Goal: Transaction & Acquisition: Purchase product/service

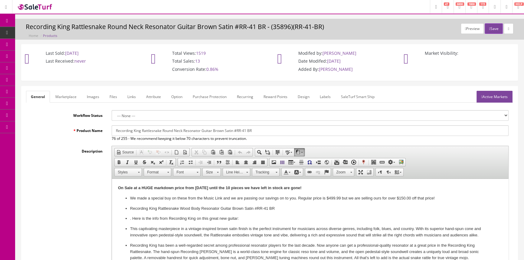
click at [33, 56] on icon at bounding box center [32, 56] width 6 height 5
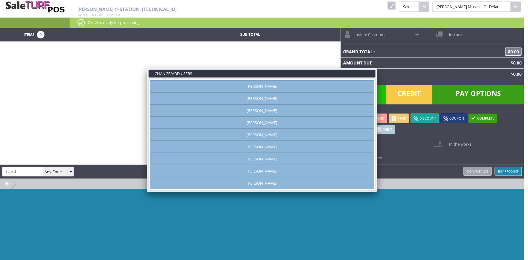
type input "amber helgren"
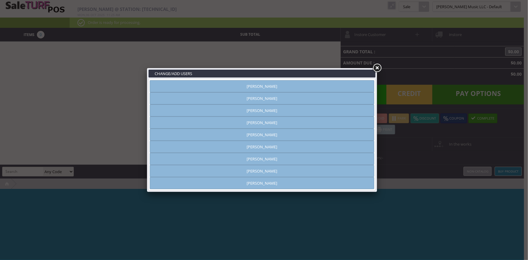
click at [322, 99] on link "Andrew Nelson" at bounding box center [262, 98] width 224 height 12
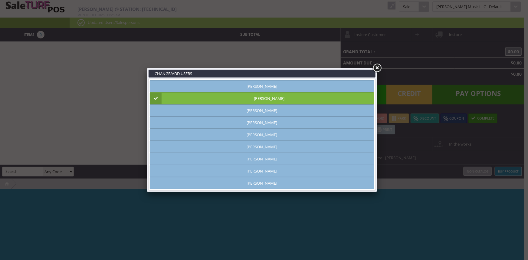
click at [377, 68] on link at bounding box center [377, 68] width 11 height 11
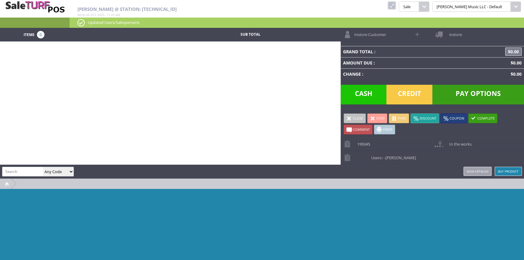
click at [16, 172] on input "search" at bounding box center [22, 171] width 41 height 9
click at [18, 171] on input "search" at bounding box center [22, 171] width 41 height 9
type input "lis 064"
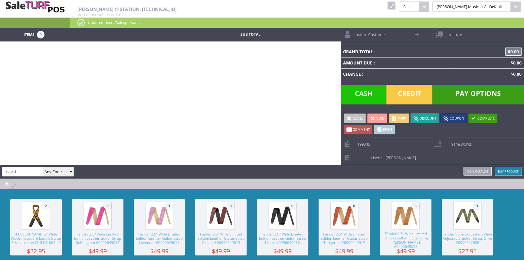
click at [396, 3] on link at bounding box center [392, 6] width 8 height 8
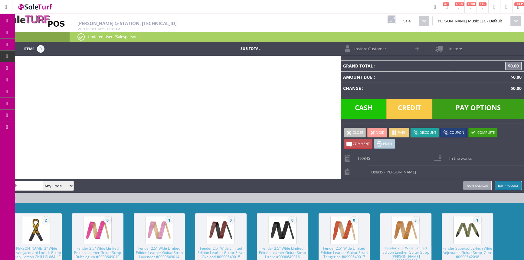
click at [31, 182] on input "search" at bounding box center [22, 185] width 41 height 9
type input "ngs-2123"
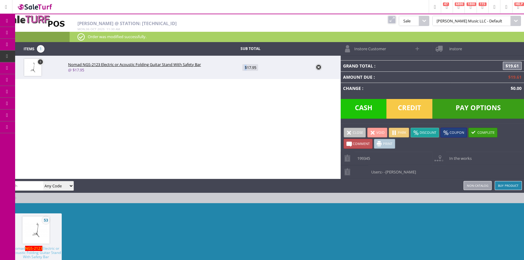
click at [246, 67] on span "$17.95" at bounding box center [250, 67] width 16 height 7
type input "17.95"
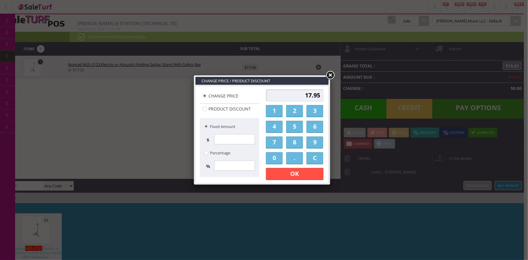
drag, startPoint x: 278, startPoint y: 111, endPoint x: 281, endPoint y: 112, distance: 3.2
click at [280, 112] on link "1" at bounding box center [274, 111] width 17 height 12
drag, startPoint x: 312, startPoint y: 127, endPoint x: 304, endPoint y: 136, distance: 12.2
click at [312, 127] on link "6" at bounding box center [314, 127] width 17 height 12
drag, startPoint x: 293, startPoint y: 159, endPoint x: 285, endPoint y: 157, distance: 8.3
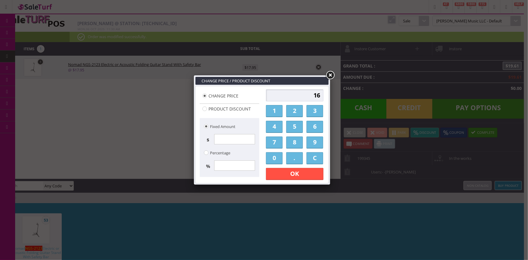
click at [293, 159] on link "." at bounding box center [294, 158] width 17 height 12
click at [278, 158] on link "0" at bounding box center [274, 158] width 17 height 12
click at [279, 159] on link "0" at bounding box center [274, 158] width 17 height 12
type input "16.00"
click at [280, 175] on link "OK" at bounding box center [294, 174] width 57 height 12
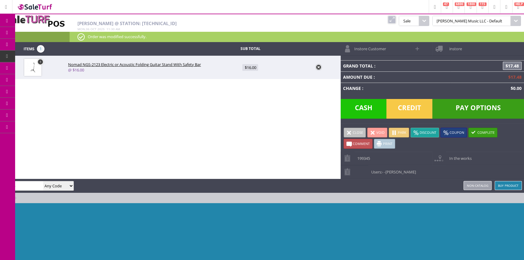
drag, startPoint x: 34, startPoint y: 179, endPoint x: 31, endPoint y: 187, distance: 8.0
click at [34, 179] on div "amber helgren lis064 Any Code SKU UPC EAN Name Model Buy Product Non-catalog" at bounding box center [262, 186] width 524 height 14
click at [31, 186] on input "lis064" at bounding box center [22, 185] width 41 height 9
type input "l"
type input "lis 064"
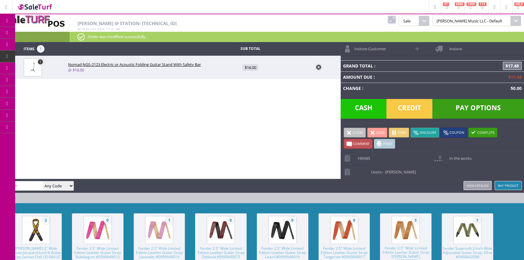
click at [52, 235] on span "2" at bounding box center [35, 229] width 51 height 33
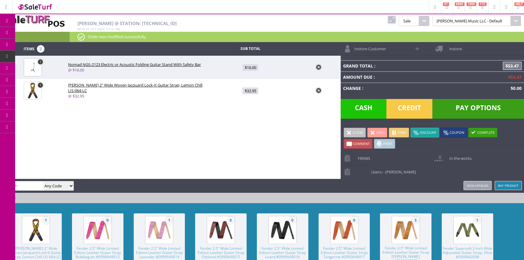
click at [248, 91] on span "$32.95" at bounding box center [250, 90] width 16 height 7
type input "32.95"
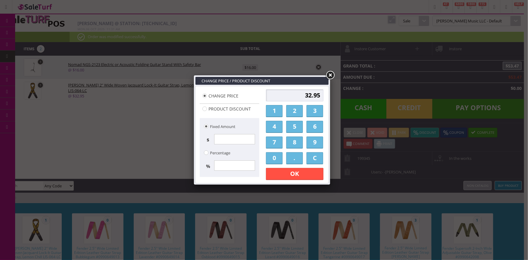
click at [293, 108] on link "2" at bounding box center [294, 111] width 17 height 12
click at [294, 150] on div "2 1 2 3 4 5 6 7 8 9 0 . C OK Apply Discount" at bounding box center [294, 134] width 61 height 94
click at [296, 145] on link "8" at bounding box center [294, 142] width 17 height 12
type input "28"
click at [290, 173] on link "OK" at bounding box center [294, 174] width 57 height 12
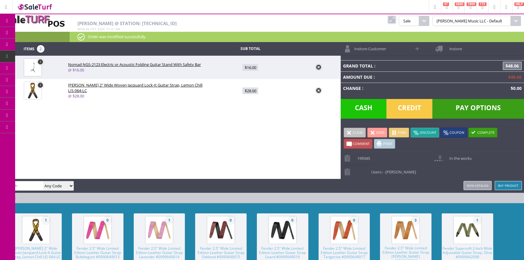
click at [21, 186] on input "search" at bounding box center [22, 185] width 41 height 9
type input "ps222205"
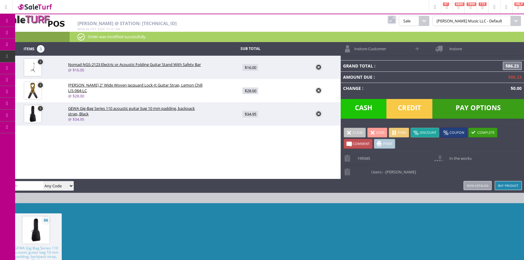
click at [251, 117] on link "$34.95" at bounding box center [250, 113] width 92 height 11
type input "34.95"
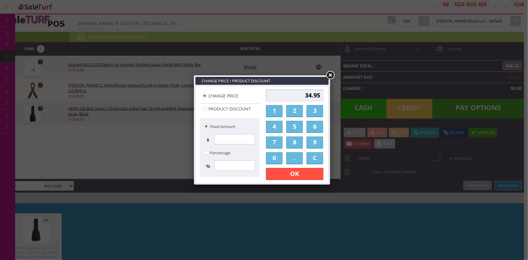
click at [308, 172] on link "OK" at bounding box center [294, 174] width 57 height 12
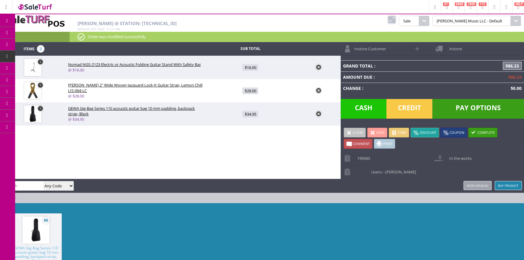
click at [20, 186] on input "search" at bounding box center [22, 185] width 41 height 9
type input "ej13"
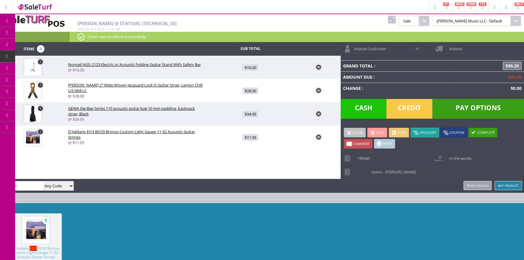
click at [34, 185] on input "search" at bounding box center [22, 185] width 41 height 9
type input "service"
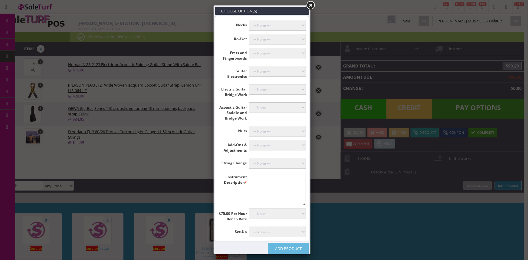
click at [274, 160] on select"] "--- None --- Floyd Rose (+$60.00) Classicals, Latin, & Mandolin (+$30.00) 12-St…" at bounding box center [277, 163] width 57 height 11
select select"] "18"
click at [249, 158] on select"] "--- None --- Floyd Rose (+$60.00) Classicals, Latin, & Mandolin (+$30.00) 12-St…" at bounding box center [277, 163] width 57 height 11
click at [281, 247] on link "Add Product" at bounding box center [288, 248] width 41 height 11
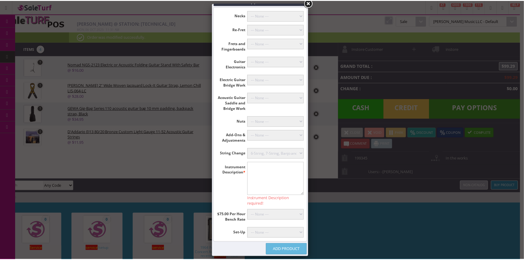
scroll to position [16, 0]
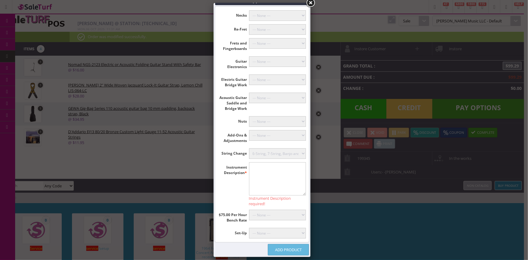
click at [274, 173] on textarea"] at bounding box center [277, 178] width 57 height 33
type textarea"] "Trampas Dreadnought"
click at [280, 254] on link "Add Product" at bounding box center [288, 249] width 41 height 11
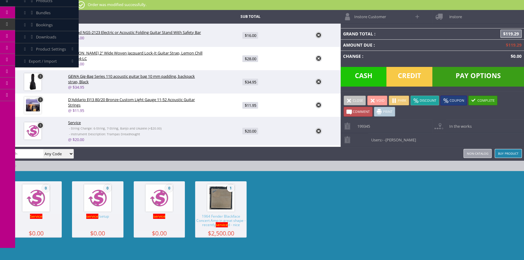
scroll to position [22, 0]
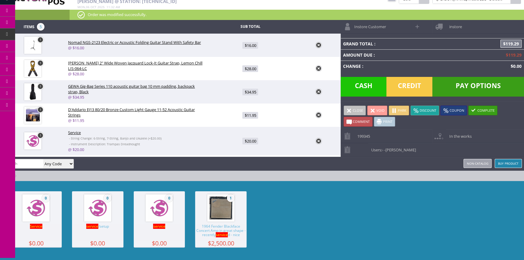
click at [417, 87] on span "Credit" at bounding box center [409, 87] width 46 height 20
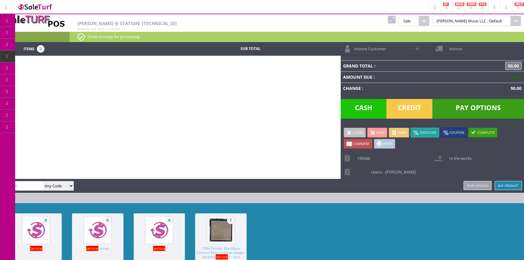
click at [396, 18] on link at bounding box center [392, 20] width 8 height 8
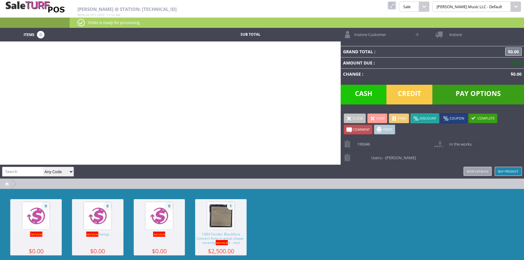
click at [396, 5] on link at bounding box center [392, 6] width 8 height 8
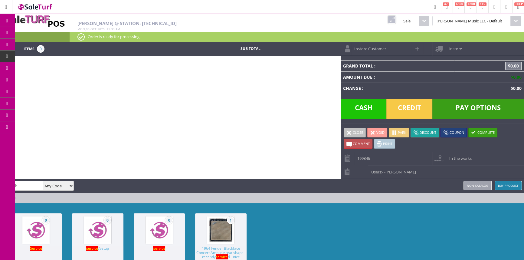
click at [54, 55] on span "POS Console" at bounding box center [50, 56] width 23 height 5
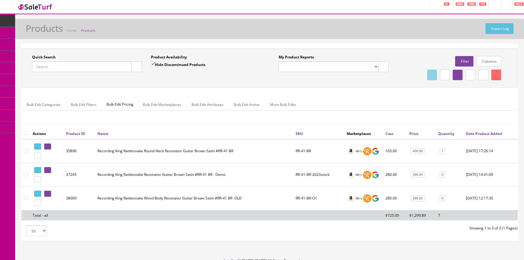
click at [73, 66] on input "Quick Search" at bounding box center [82, 66] width 100 height 11
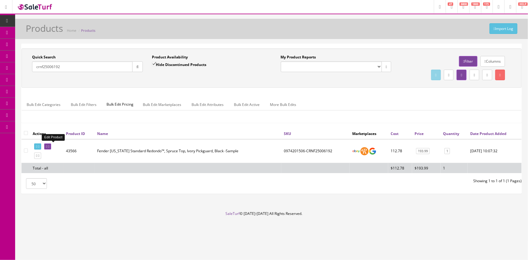
type input "crnf25006192"
click at [47, 147] on icon at bounding box center [46, 146] width 1 height 3
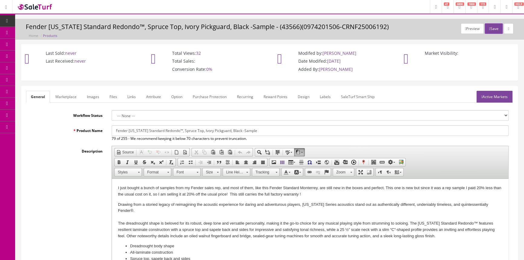
click at [97, 94] on link "Images" at bounding box center [93, 97] width 22 height 12
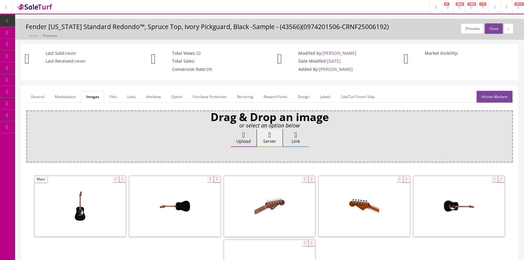
click at [49, 31] on span "Products" at bounding box center [43, 32] width 15 height 5
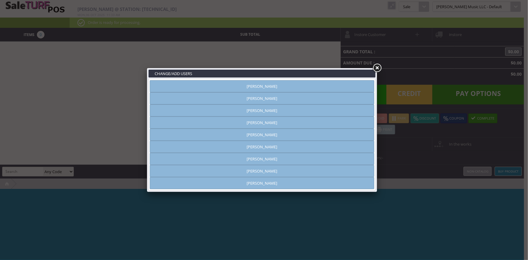
type input "amber helgren"
click at [273, 82] on link "[PERSON_NAME]" at bounding box center [262, 86] width 224 height 12
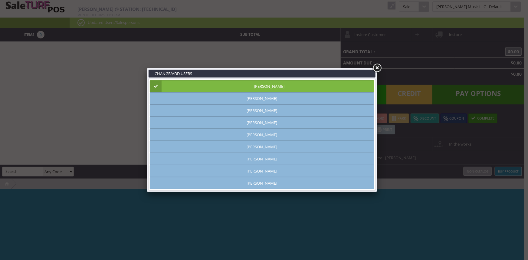
click at [375, 68] on link at bounding box center [377, 68] width 11 height 11
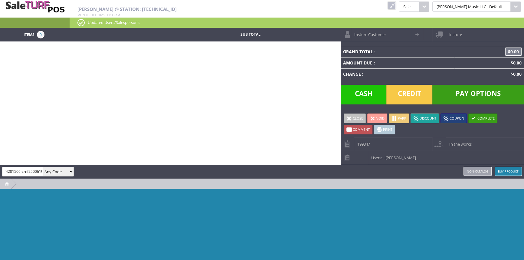
scroll to position [0, 8]
type input "0974201506-crnf25006192"
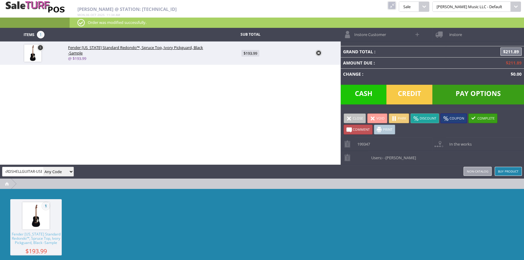
scroll to position [0, 7]
type input "HARDSHELLGUITAR-USED"
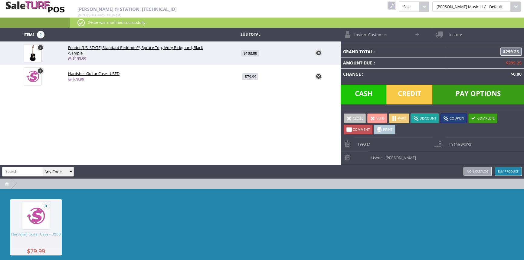
click at [247, 77] on span "$79.99" at bounding box center [250, 76] width 16 height 7
type input "79.99"
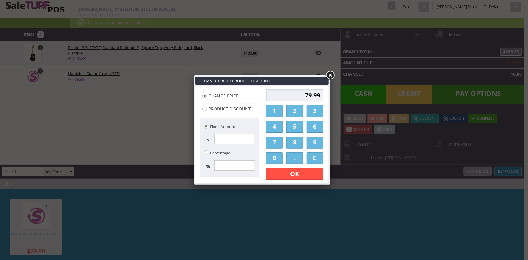
click at [304, 95] on input "79.99" at bounding box center [294, 95] width 57 height 12
type input "68.99"
click at [293, 172] on link "OK" at bounding box center [294, 174] width 57 height 12
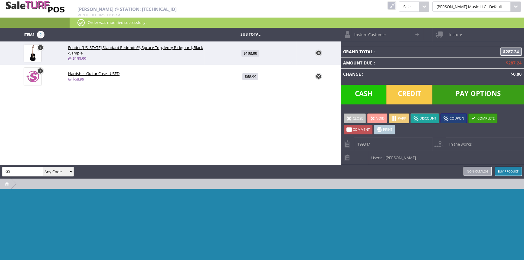
type input "G"
click at [21, 172] on input "search" at bounding box center [22, 171] width 41 height 9
paste input "GSP38WBWPLUS"
type input "GSP38WBWPLUS"
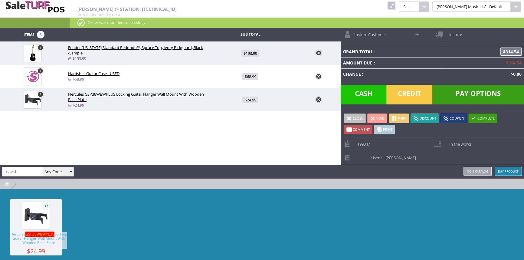
click at [250, 100] on span "$24.99" at bounding box center [250, 100] width 16 height 7
type input "24.99"
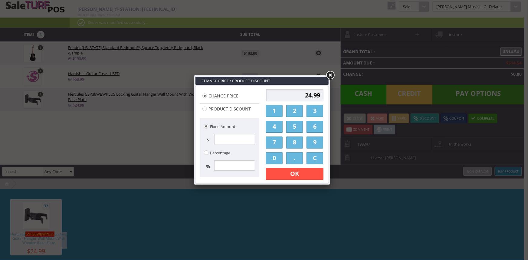
click at [308, 96] on input "24.99" at bounding box center [294, 95] width 57 height 12
type input "22.99"
click at [305, 161] on div "22.99 1 2 3 4 5 6 7 8 9 0 . C OK Apply Discount" at bounding box center [294, 134] width 61 height 94
drag, startPoint x: 305, startPoint y: 175, endPoint x: 300, endPoint y: 178, distance: 5.8
click at [306, 175] on link "OK" at bounding box center [294, 174] width 57 height 12
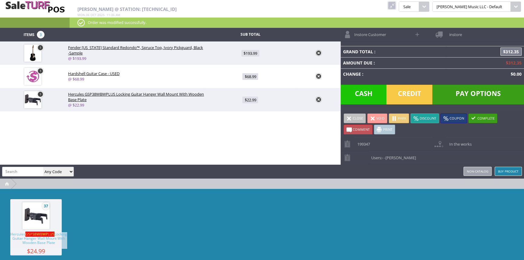
click at [478, 93] on span "Pay Options" at bounding box center [478, 95] width 92 height 20
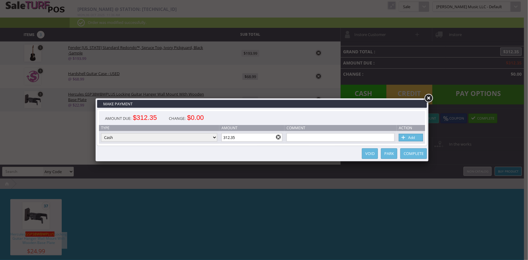
click at [198, 137] on select "Cash Credit Card Cheque or Money Order" at bounding box center [159, 137] width 116 height 8
click at [241, 139] on input "312.35" at bounding box center [251, 137] width 61 height 8
type input "3"
click at [409, 136] on link "Add" at bounding box center [411, 138] width 24 height 8
type input "112.35"
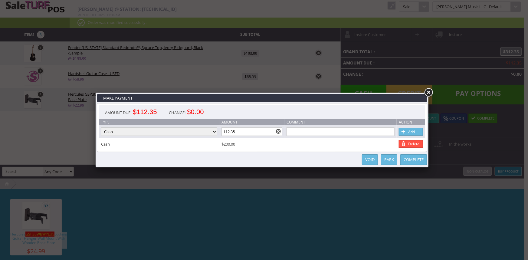
click at [429, 91] on link at bounding box center [428, 92] width 11 height 11
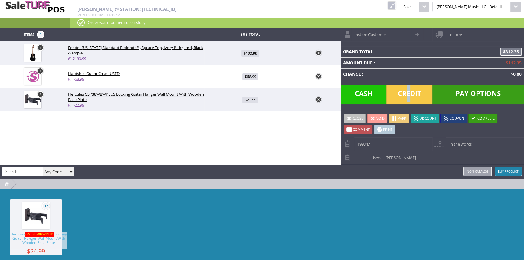
click at [408, 92] on span "Credit" at bounding box center [409, 95] width 46 height 20
click at [257, 143] on div "Items 3 Sub Total 1 Fender California Standard Redondo™, Spruce Top, Ivory Pick…" at bounding box center [262, 154] width 524 height 252
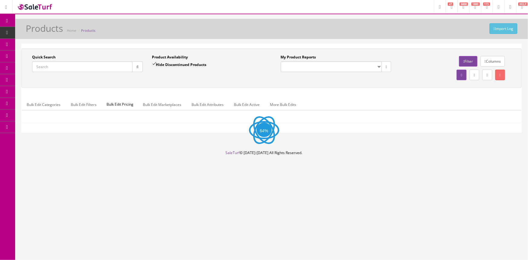
click at [73, 66] on input "Quick Search" at bounding box center [82, 66] width 100 height 11
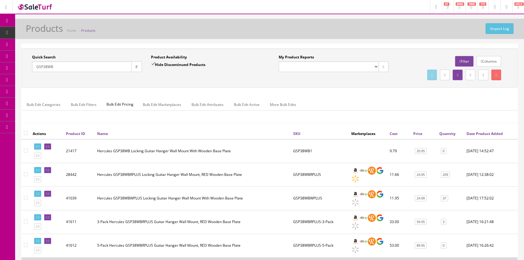
type input "GSP38WB"
drag, startPoint x: 290, startPoint y: 198, endPoint x: 319, endPoint y: 195, distance: 28.9
click at [319, 195] on td "GSP38WBWPLUS" at bounding box center [320, 198] width 58 height 24
copy td "GSP38WBWPLUS"
click at [88, 65] on input "GSP38WB" at bounding box center [82, 66] width 100 height 11
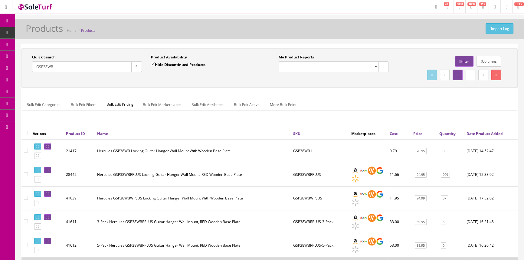
click at [88, 65] on input "GSP38WB" at bounding box center [82, 66] width 100 height 11
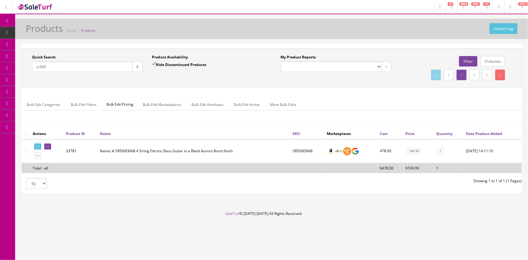
type input "sr500"
click at [156, 66] on input "Hide Discontinued Products" at bounding box center [154, 64] width 4 height 4
checkbox input "false"
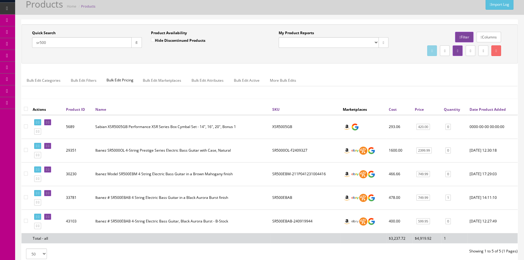
scroll to position [55, 0]
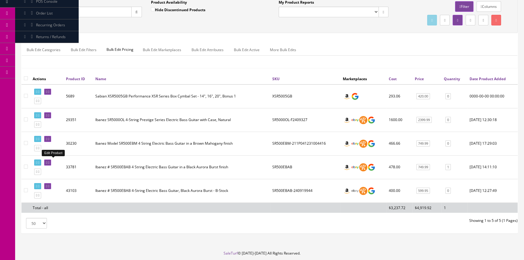
click at [49, 161] on icon at bounding box center [48, 162] width 1 height 3
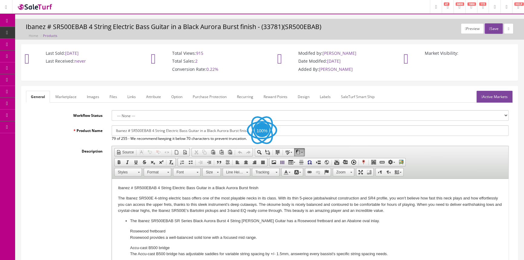
click at [89, 92] on link "Images" at bounding box center [93, 97] width 22 height 12
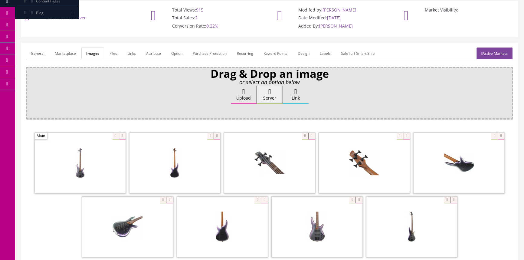
scroll to position [34, 0]
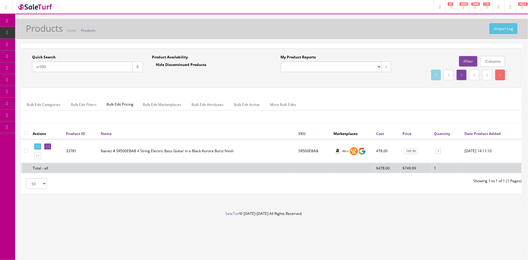
click at [156, 63] on label "Hide Discontinued Products" at bounding box center [179, 64] width 54 height 6
click at [156, 63] on input "Hide Discontinued Products" at bounding box center [154, 64] width 4 height 4
click at [167, 65] on label "Hide Discontinued Products" at bounding box center [179, 64] width 54 height 6
click at [156, 65] on input "Hide Discontinued Products" at bounding box center [154, 64] width 4 height 4
checkbox input "false"
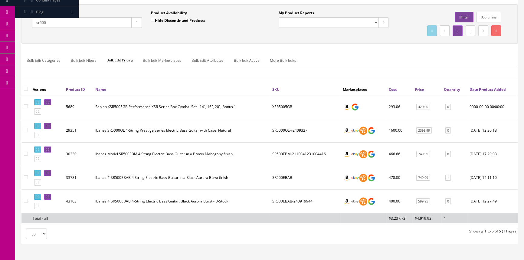
scroll to position [55, 0]
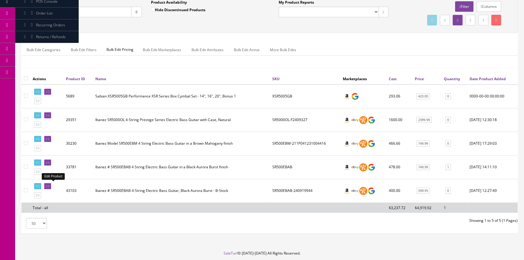
click at [51, 183] on link at bounding box center [47, 186] width 7 height 6
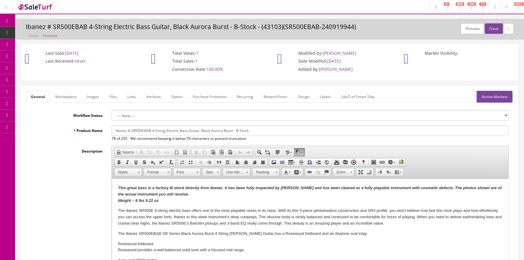
click at [82, 93] on link "Images" at bounding box center [93, 97] width 22 height 12
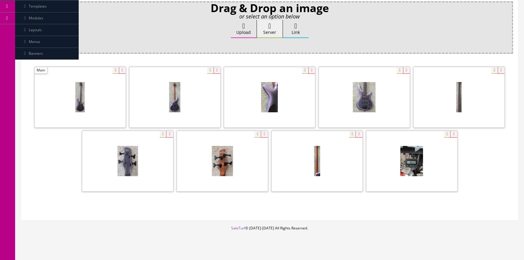
scroll to position [110, 0]
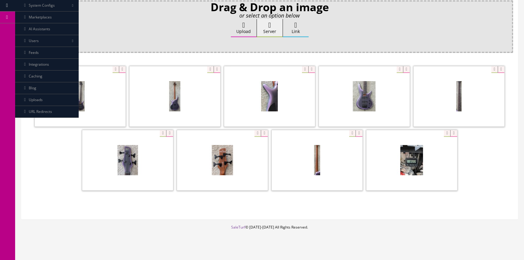
click at [87, 81] on span at bounding box center [80, 96] width 91 height 60
click at [116, 65] on div at bounding box center [269, 129] width 487 height 128
click at [116, 66] on div at bounding box center [80, 96] width 91 height 61
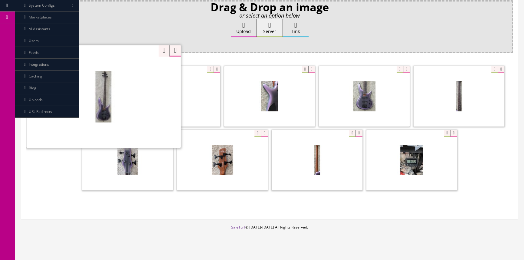
click at [114, 66] on div "Zoom" at bounding box center [104, 96] width 154 height 103
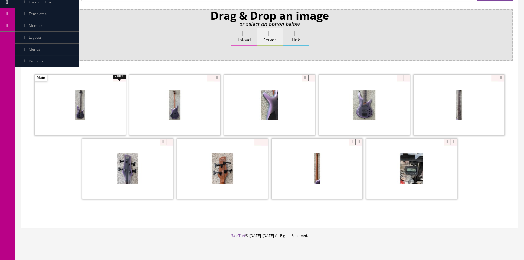
scroll to position [0, 0]
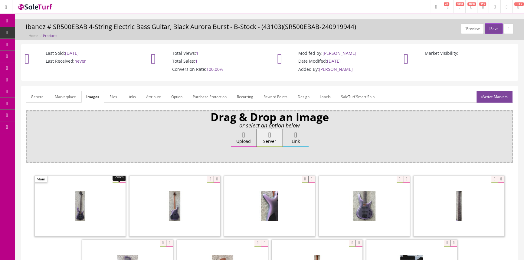
click at [36, 95] on link "General" at bounding box center [37, 97] width 23 height 12
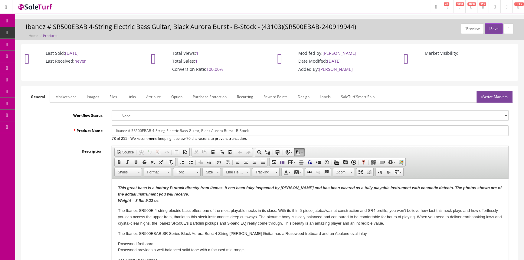
click at [41, 66] on span "Order List" at bounding box center [44, 67] width 17 height 5
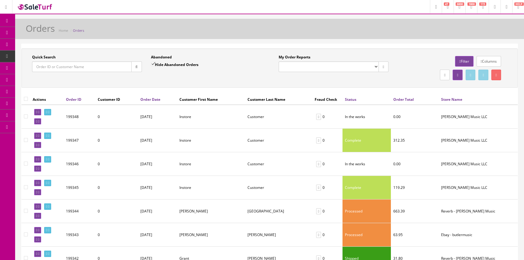
click at [55, 66] on input "Quick Search" at bounding box center [82, 66] width 100 height 11
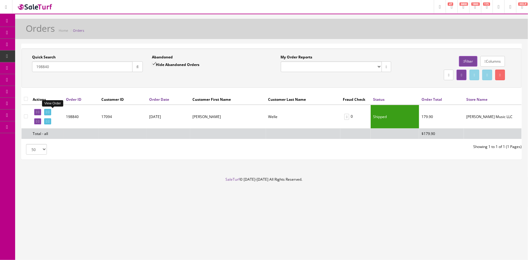
type input "198840"
click at [47, 113] on icon at bounding box center [46, 111] width 1 height 3
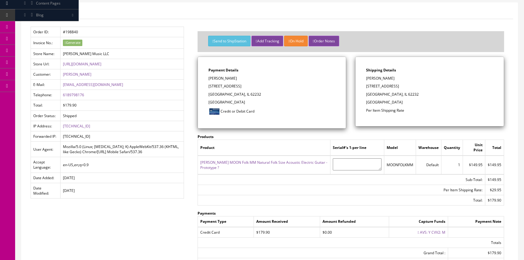
scroll to position [143, 0]
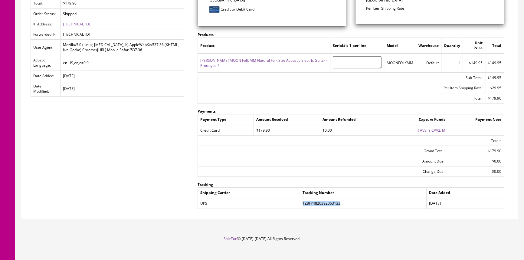
drag, startPoint x: 303, startPoint y: 196, endPoint x: 341, endPoint y: 200, distance: 38.0
click at [341, 200] on td "1Z8FY4820392063133" at bounding box center [363, 203] width 126 height 11
copy td "1Z8FY4820392063133"
click at [120, 179] on div "Order Details History Order ID: #198840 Invoice No.: Generate Store Name: [PERS…" at bounding box center [269, 60] width 496 height 318
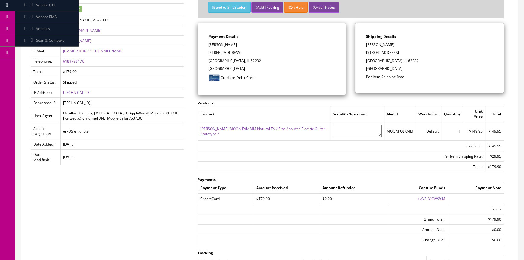
scroll to position [0, 0]
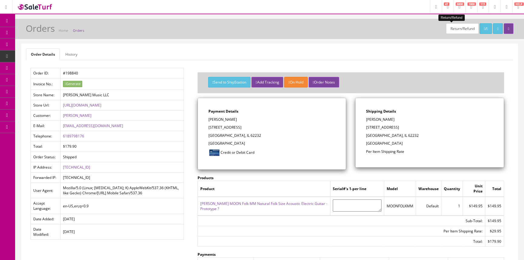
click at [446, 26] on link "Return/Refund" at bounding box center [462, 28] width 33 height 11
click at [484, 27] on icon at bounding box center [484, 29] width 1 height 4
click at [30, 33] on link "Products" at bounding box center [47, 33] width 64 height 12
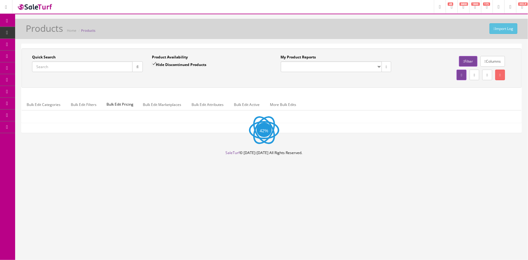
click at [70, 65] on input "Quick Search" at bounding box center [82, 66] width 100 height 11
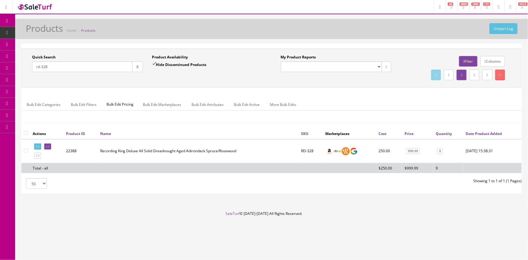
type input "rd-328"
click at [51, 144] on link at bounding box center [47, 146] width 7 height 6
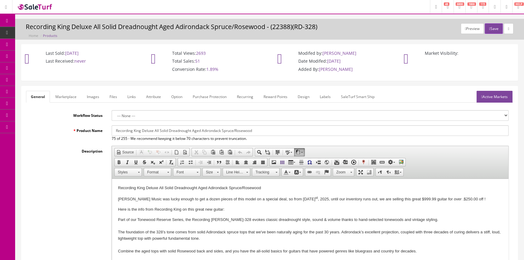
click at [41, 56] on span "POS Console" at bounding box center [46, 56] width 21 height 5
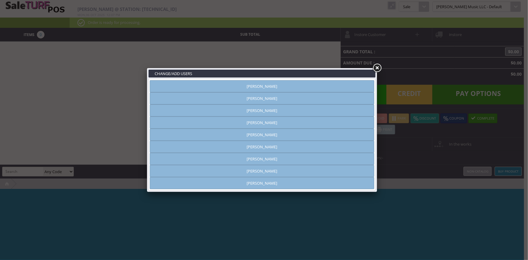
type input "[PERSON_NAME]"
click at [224, 171] on link "[PERSON_NAME]" at bounding box center [262, 171] width 224 height 12
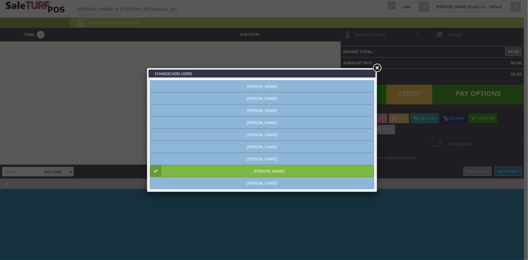
click at [379, 68] on link at bounding box center [377, 68] width 11 height 11
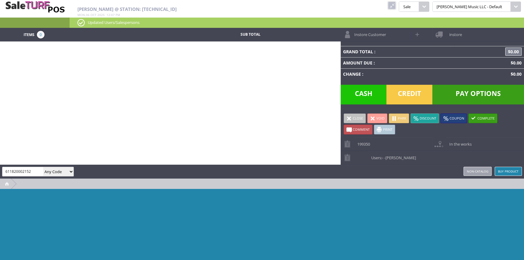
type input "611820002152"
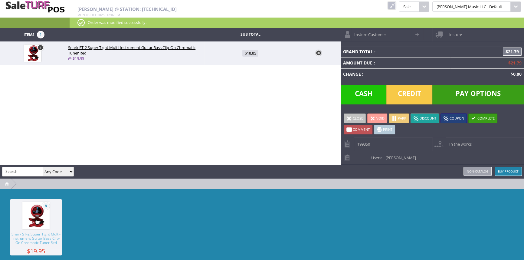
click at [361, 99] on span "Cash" at bounding box center [364, 95] width 46 height 20
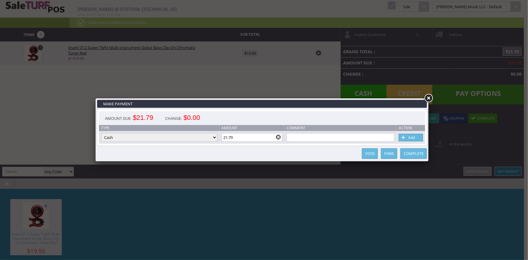
click at [414, 134] on link "Add" at bounding box center [411, 138] width 24 height 8
type input "0"
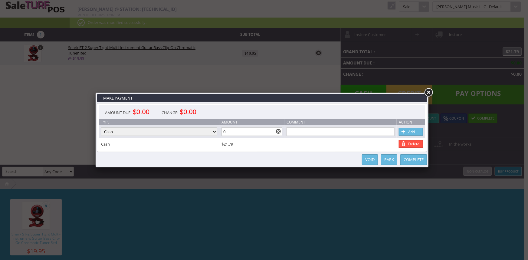
click at [257, 131] on input "0" at bounding box center [251, 131] width 61 height 8
click at [420, 133] on link "Add" at bounding box center [411, 132] width 24 height 8
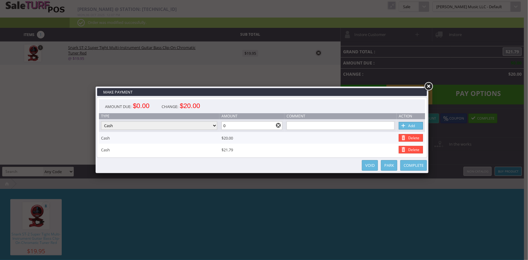
click at [408, 149] on link "Delete" at bounding box center [411, 150] width 24 height 8
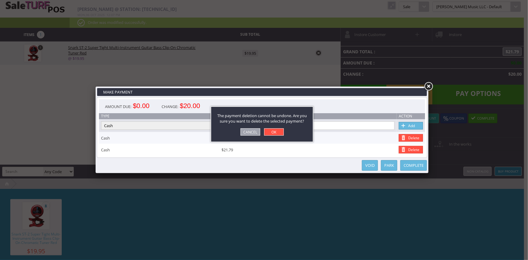
click at [279, 131] on link "OK" at bounding box center [274, 131] width 20 height 7
type input "1.79"
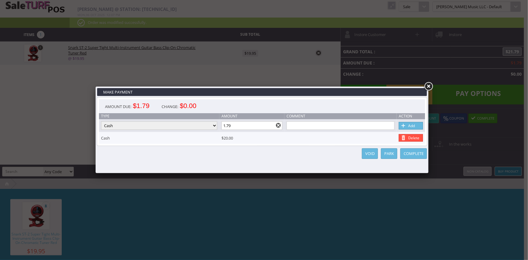
click at [430, 87] on link at bounding box center [428, 86] width 11 height 11
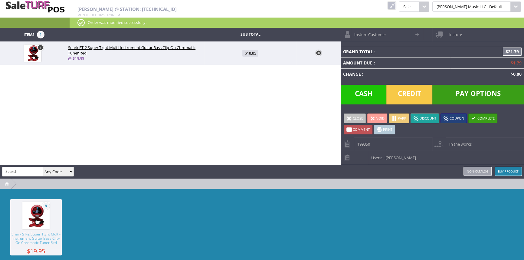
click at [419, 91] on span "Credit" at bounding box center [409, 95] width 46 height 20
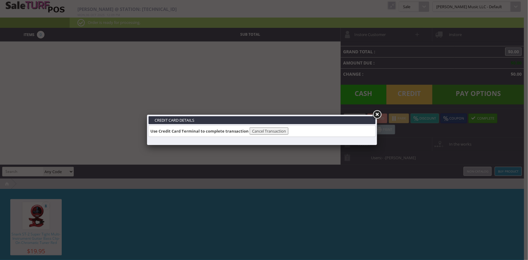
click at [379, 113] on link at bounding box center [377, 114] width 11 height 11
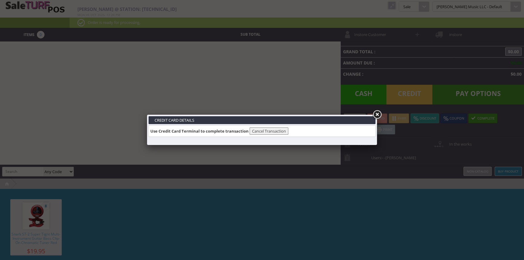
click at [378, 113] on link at bounding box center [377, 114] width 11 height 11
click at [375, 114] on link at bounding box center [377, 114] width 11 height 11
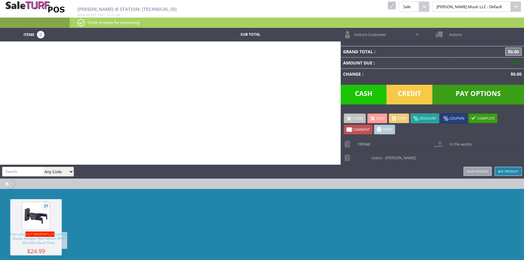
click at [396, 5] on link at bounding box center [392, 6] width 8 height 8
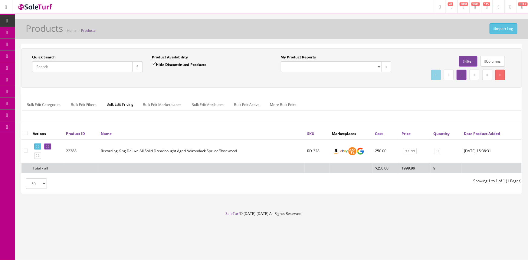
click at [61, 64] on input "Quick Search" at bounding box center [82, 66] width 100 height 11
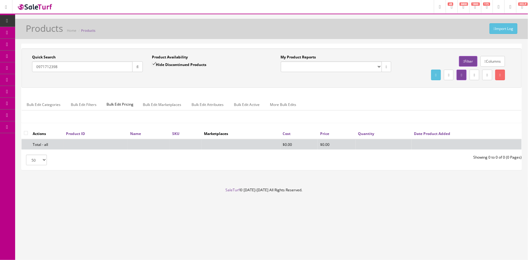
type input "0971712398"
click at [154, 64] on input "Hide Discontinued Products" at bounding box center [154, 64] width 4 height 4
checkbox input "false"
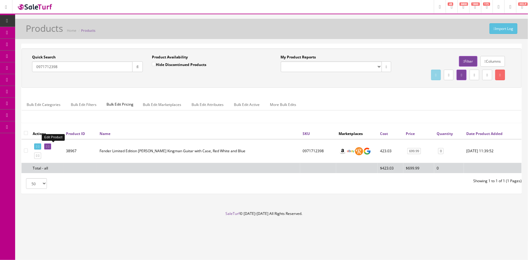
click at [49, 146] on link at bounding box center [47, 146] width 7 height 6
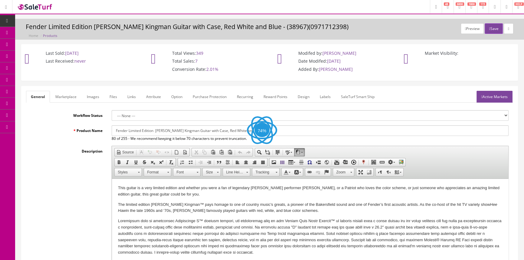
click at [95, 97] on link "Images" at bounding box center [93, 97] width 22 height 12
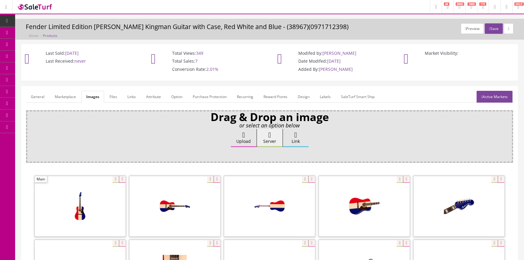
click at [38, 95] on link "General" at bounding box center [37, 97] width 23 height 12
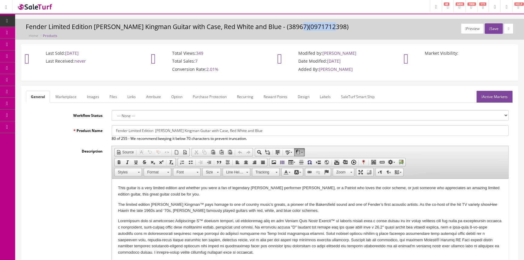
drag, startPoint x: 299, startPoint y: 27, endPoint x: 334, endPoint y: 27, distance: 34.8
click at [334, 27] on h3 "Fender Limited Edition [PERSON_NAME] Kingman Guitar with Case, Red White and Bl…" at bounding box center [270, 26] width 488 height 7
copy h3 "0971712398"
